Goal: Task Accomplishment & Management: Manage account settings

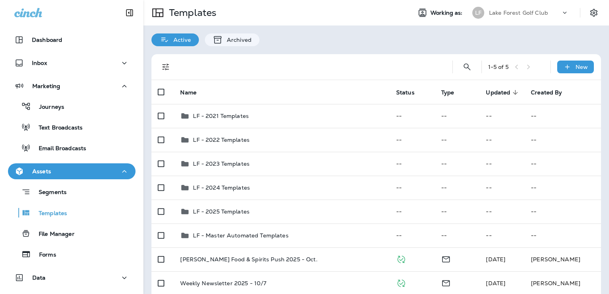
click at [516, 12] on p "Lake Forest Golf Club" at bounding box center [518, 13] width 59 height 6
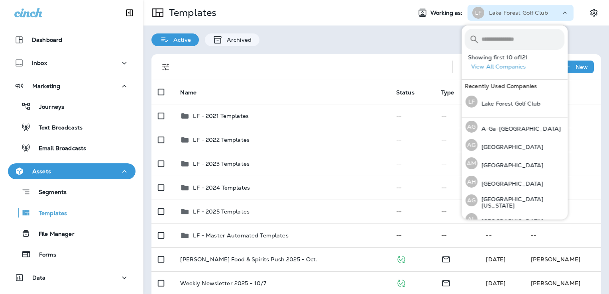
click at [502, 38] on input "text" at bounding box center [522, 39] width 83 height 21
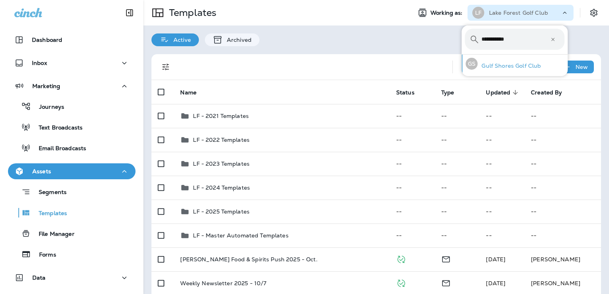
type input "**********"
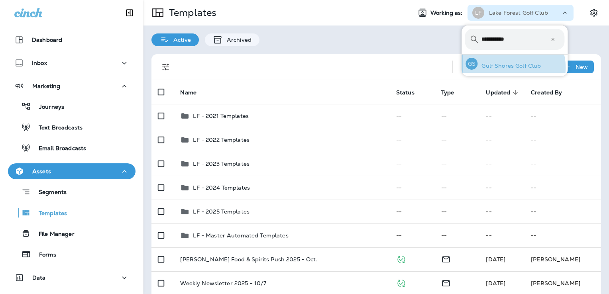
click at [512, 67] on p "Gulf Shores Golf Club" at bounding box center [508, 66] width 63 height 6
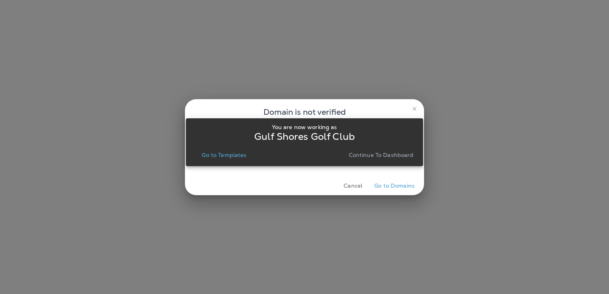
drag, startPoint x: 234, startPoint y: 154, endPoint x: 337, endPoint y: 176, distance: 104.7
click at [234, 154] on p "Go to Templates" at bounding box center [224, 155] width 45 height 6
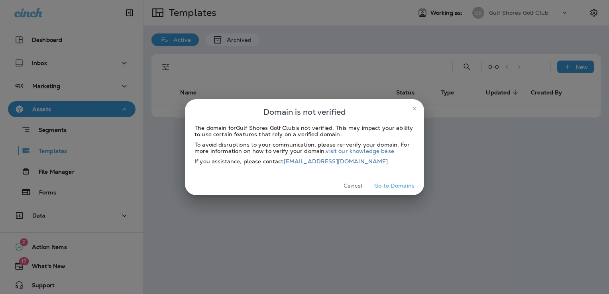
click at [346, 186] on button "Cancel" at bounding box center [353, 186] width 30 height 12
